Goal: Information Seeking & Learning: Check status

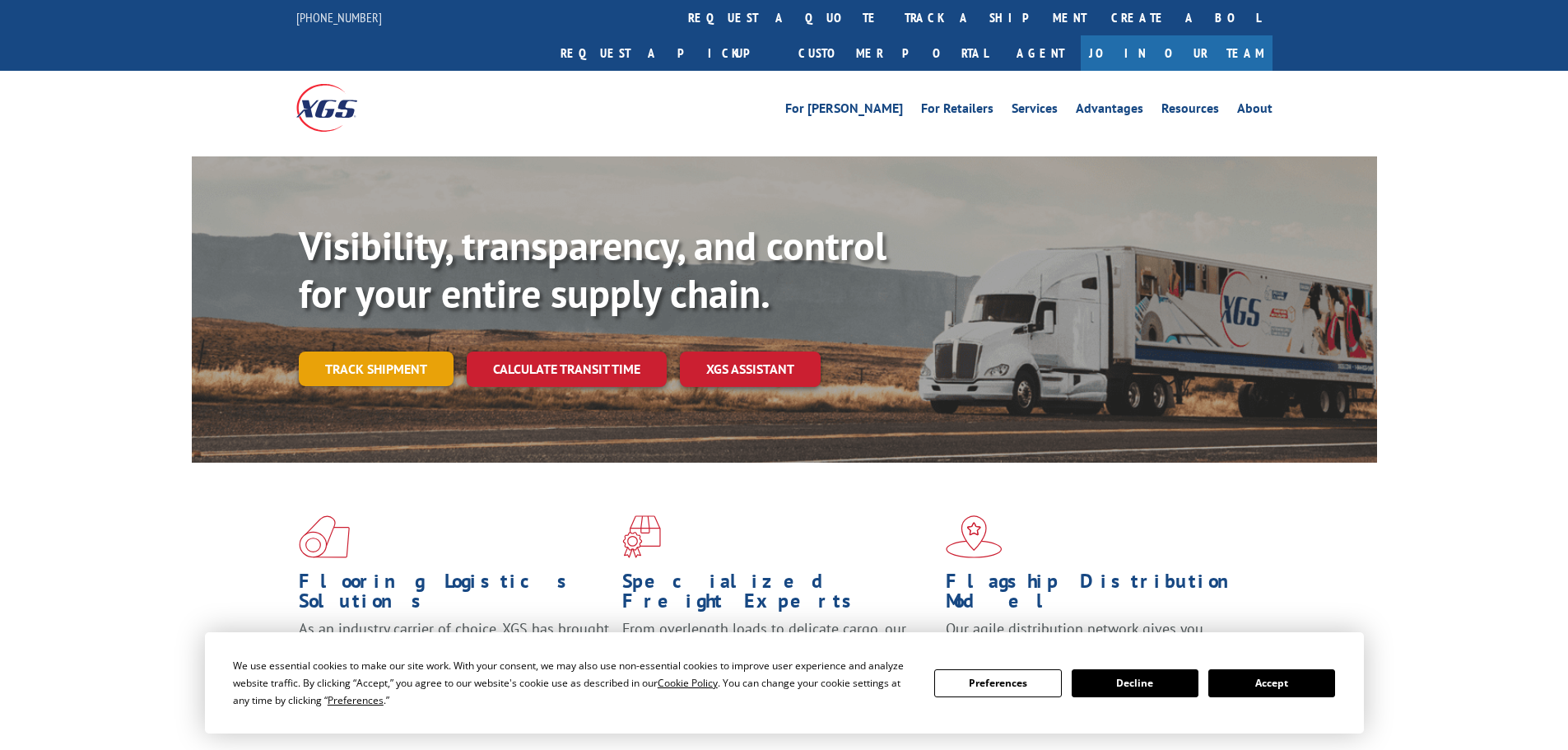
click at [377, 352] on link "Track shipment" at bounding box center [377, 369] width 155 height 35
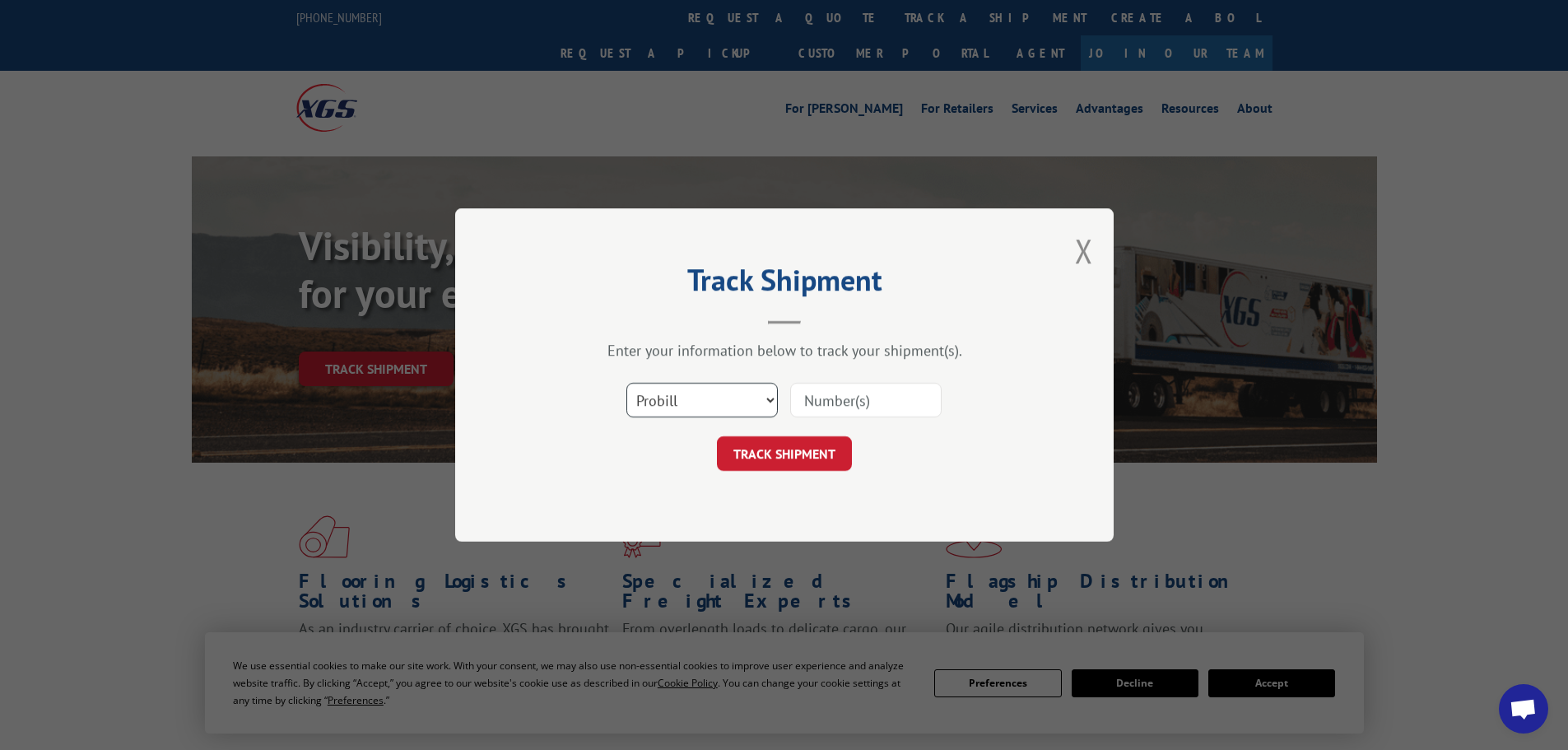
click at [713, 395] on select "Select category... Probill BOL PO" at bounding box center [703, 400] width 151 height 35
select select "po"
click at [627, 383] on select "Select category... Probill BOL PO" at bounding box center [703, 400] width 151 height 35
click at [841, 402] on input at bounding box center [866, 400] width 151 height 35
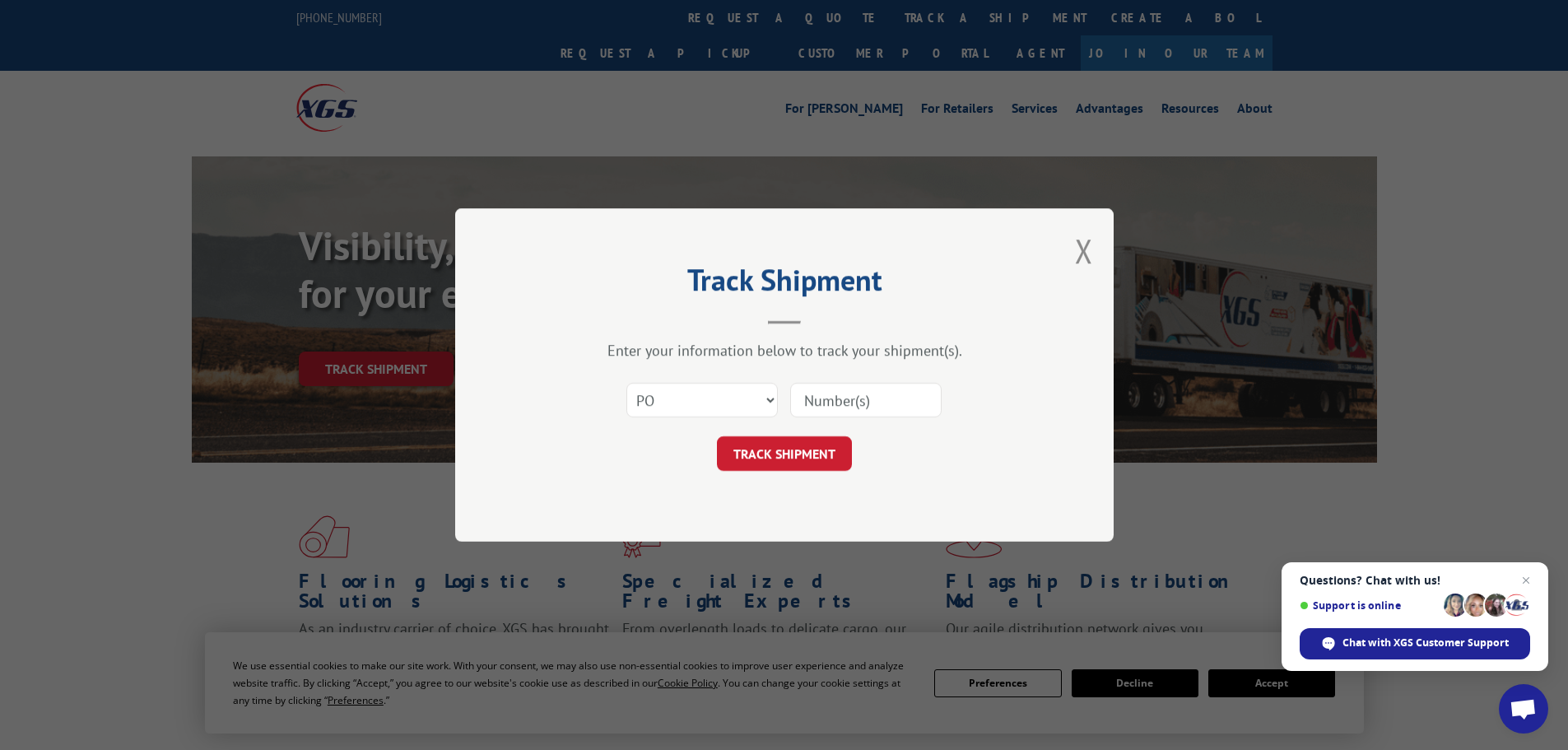
paste input "24511362"
type input "24511362"
click at [794, 452] on button "TRACK SHIPMENT" at bounding box center [784, 453] width 135 height 35
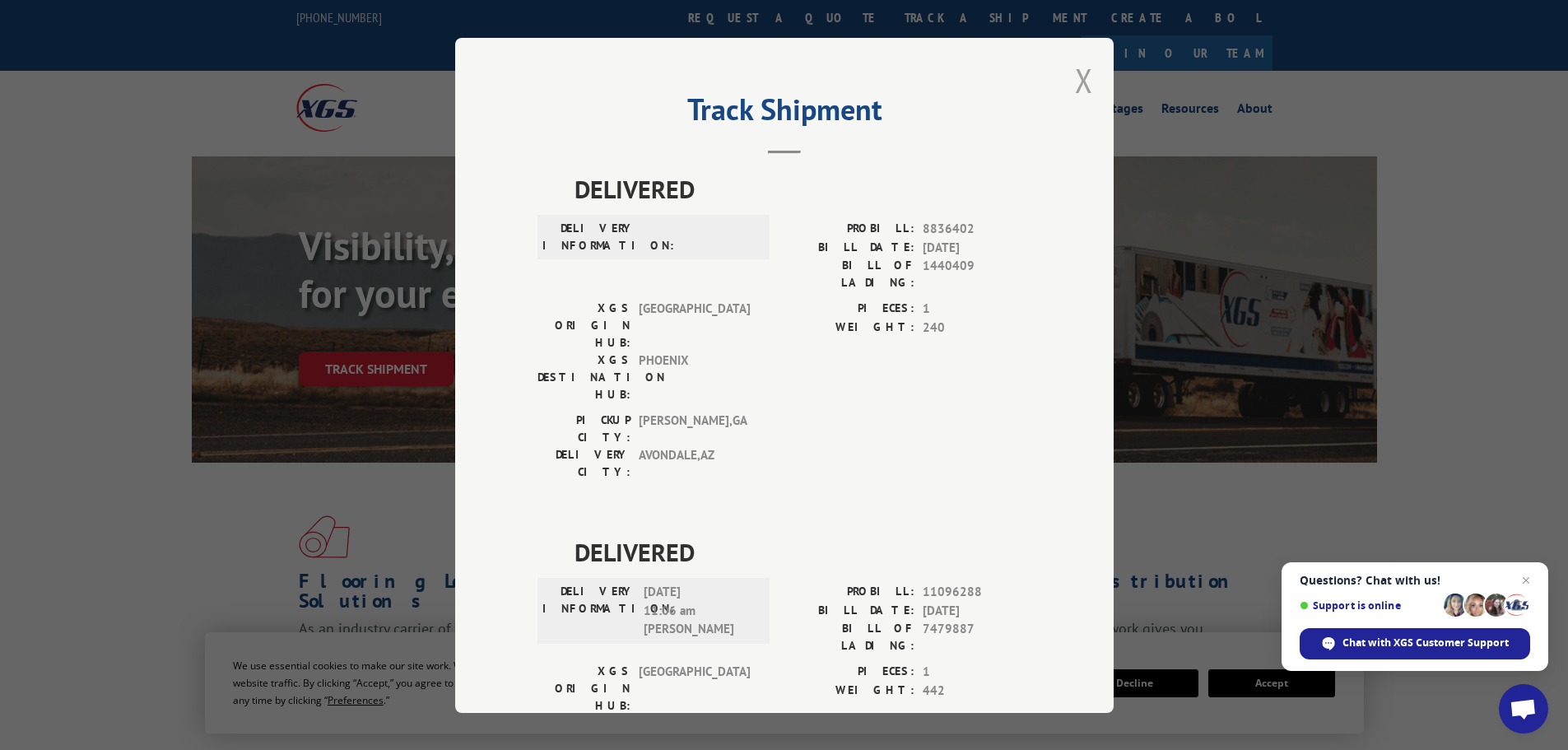
click at [1078, 78] on button "Close modal" at bounding box center [1084, 80] width 18 height 44
